Goal: Navigation & Orientation: Understand site structure

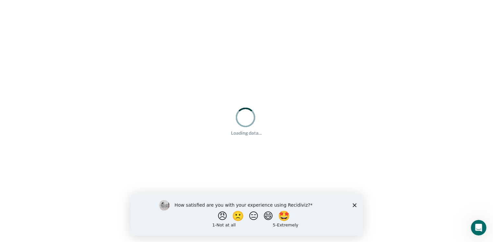
click at [354, 205] on icon "Close survey" at bounding box center [355, 205] width 4 height 4
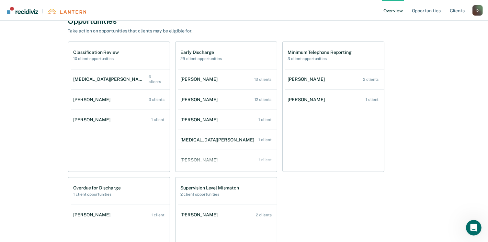
scroll to position [26, 0]
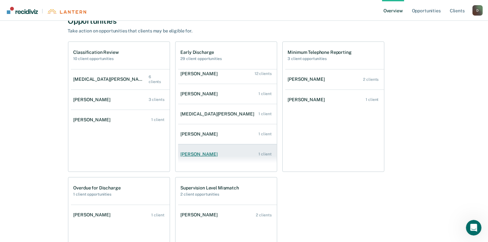
click at [230, 157] on link "[PERSON_NAME] 1 client" at bounding box center [227, 154] width 99 height 18
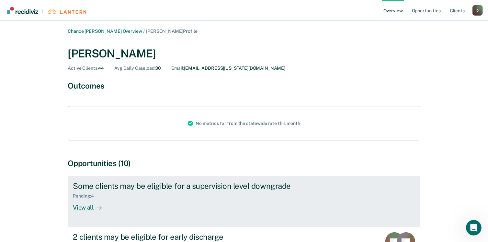
click at [91, 208] on div "View all" at bounding box center [91, 205] width 36 height 13
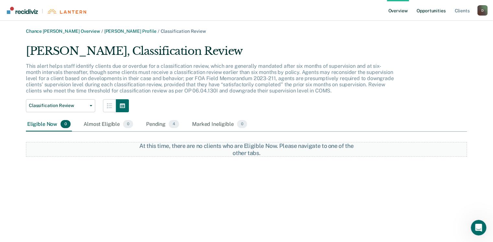
click at [435, 11] on link "Opportunities" at bounding box center [431, 10] width 31 height 21
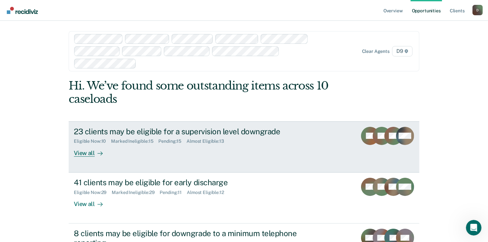
click at [203, 132] on div "23 clients may be eligible for a supervision level downgrade" at bounding box center [188, 131] width 228 height 9
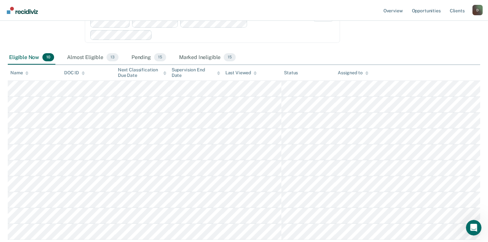
scroll to position [156, 0]
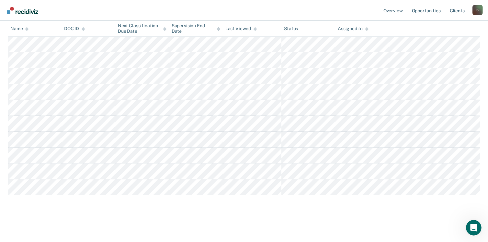
drag, startPoint x: 491, startPoint y: 110, endPoint x: 1, endPoint y: 4, distance: 500.8
click at [427, 14] on link "Opportunities" at bounding box center [426, 10] width 31 height 21
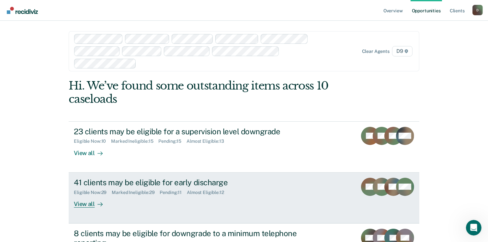
click at [222, 181] on div "41 clients may be eligible for early discharge" at bounding box center [188, 182] width 228 height 9
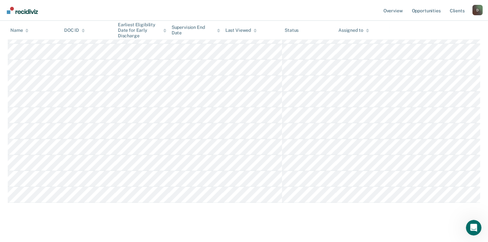
scroll to position [451, 0]
click at [431, 12] on link "Opportunities" at bounding box center [426, 10] width 31 height 21
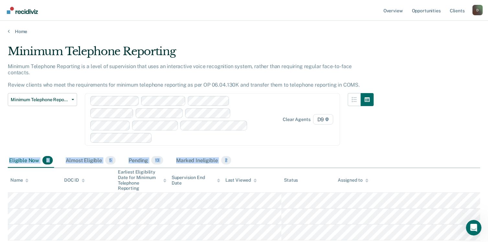
drag, startPoint x: 487, startPoint y: 110, endPoint x: 494, endPoint y: 171, distance: 62.2
click at [488, 171] on html "Looks like you’re using Internet Explorer 11. For faster loading and a better e…" at bounding box center [244, 121] width 488 height 242
drag, startPoint x: 494, startPoint y: 171, endPoint x: 468, endPoint y: 98, distance: 78.1
click at [468, 98] on div "Minimum Telephone Reporting Minimum Telephone Reporting is a level of supervisi…" at bounding box center [244, 141] width 473 height 193
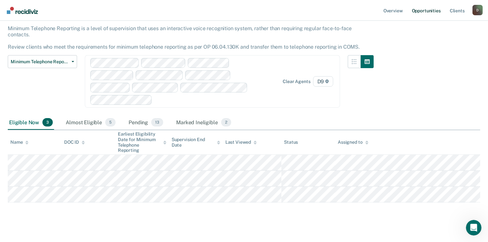
click at [433, 14] on link "Opportunities" at bounding box center [426, 10] width 31 height 21
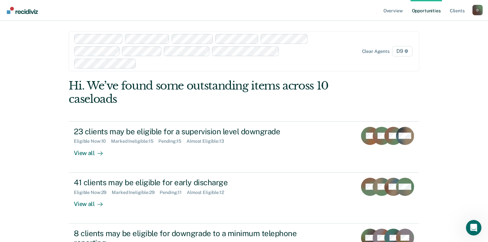
scroll to position [184, 0]
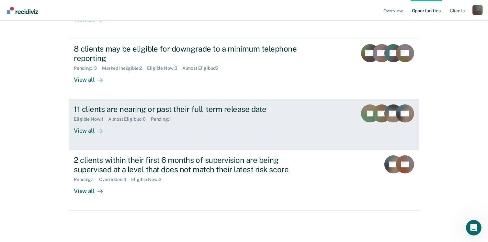
click at [239, 109] on div "11 clients are nearing or past their full-term release date" at bounding box center [188, 108] width 228 height 9
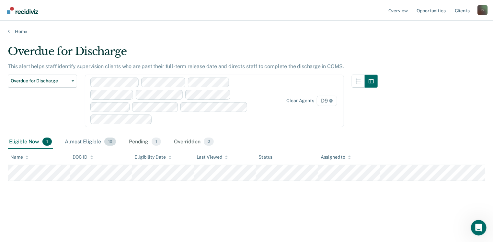
click at [82, 142] on div "Almost Eligible 10" at bounding box center [91, 142] width 54 height 14
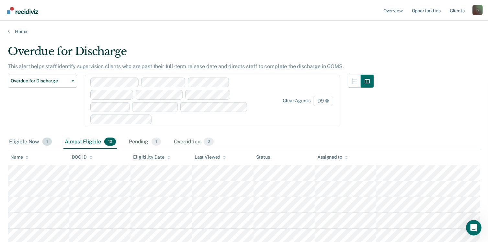
click at [25, 145] on div "Eligible Now 1" at bounding box center [30, 142] width 45 height 14
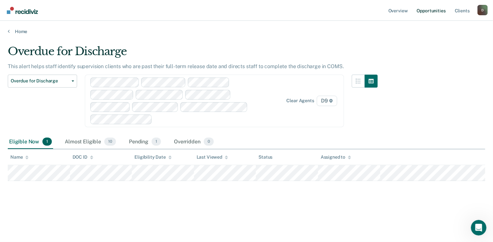
click at [431, 13] on link "Opportunities" at bounding box center [431, 10] width 31 height 21
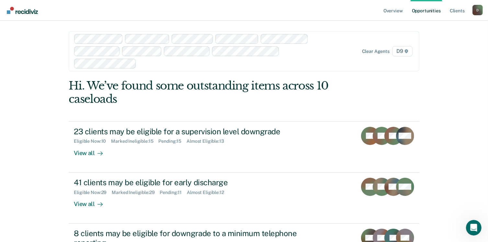
scroll to position [184, 0]
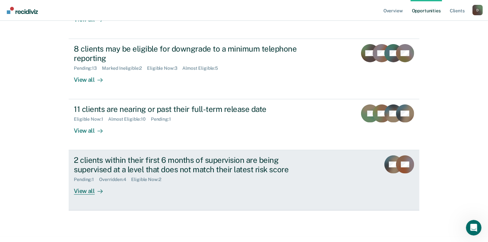
click at [235, 171] on div "2 clients within their first 6 months of supervision are being supervised at a …" at bounding box center [188, 164] width 228 height 19
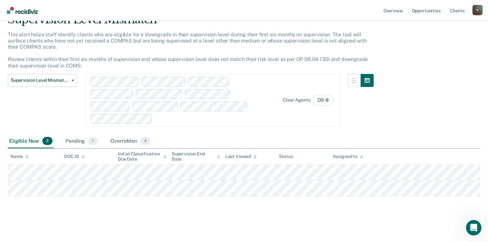
scroll to position [32, 0]
